Goal: Information Seeking & Learning: Find specific page/section

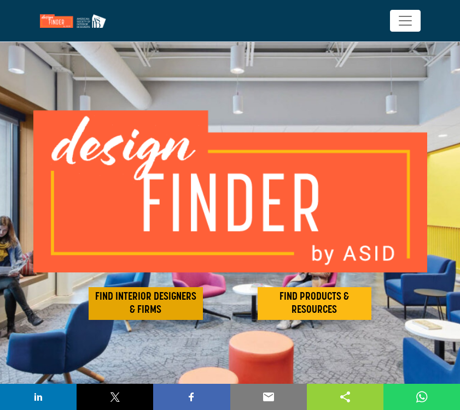
click at [138, 306] on h2 "FIND INTERIOR DESIGNERS & FIRMS" at bounding box center [146, 304] width 108 height 26
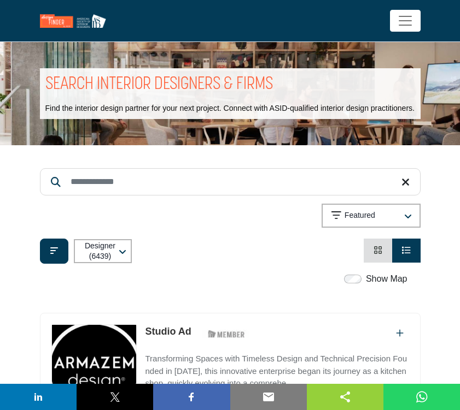
click at [103, 189] on input "Search Keyword" at bounding box center [230, 181] width 380 height 27
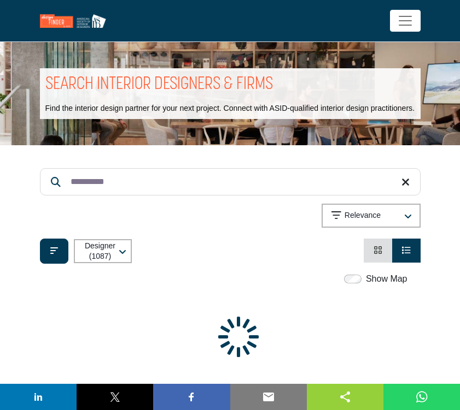
type input "**********"
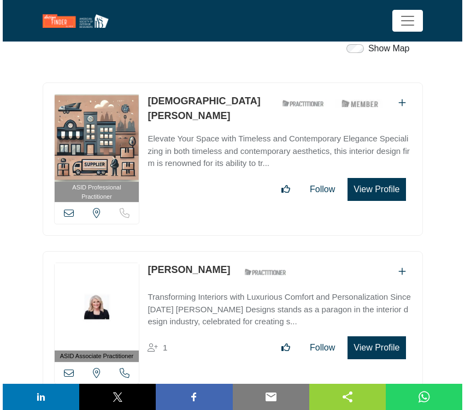
scroll to position [233, 0]
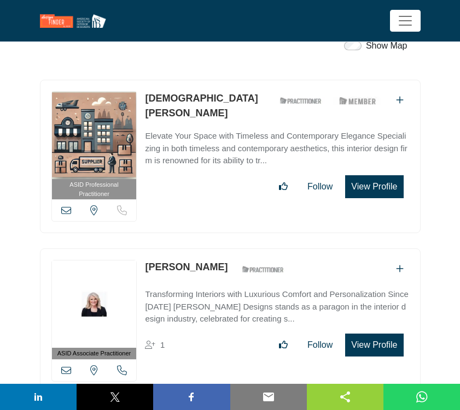
click at [369, 185] on button "View Profile" at bounding box center [374, 186] width 58 height 23
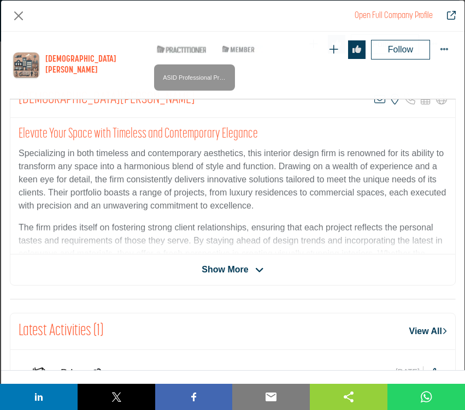
scroll to position [229, 0]
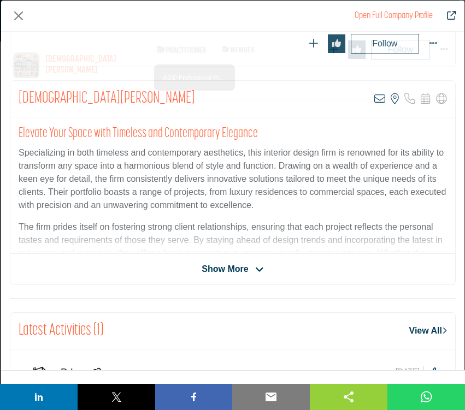
click at [256, 265] on icon "Company Data Modal" at bounding box center [259, 270] width 9 height 10
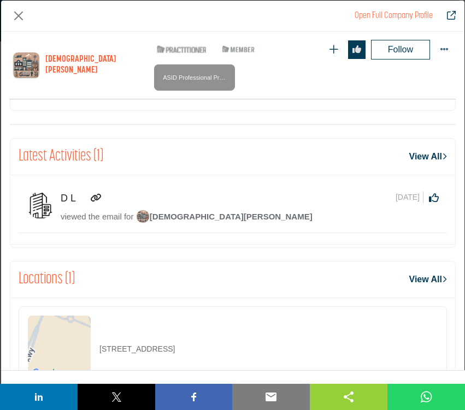
scroll to position [452, 0]
